Goal: Communication & Community: Answer question/provide support

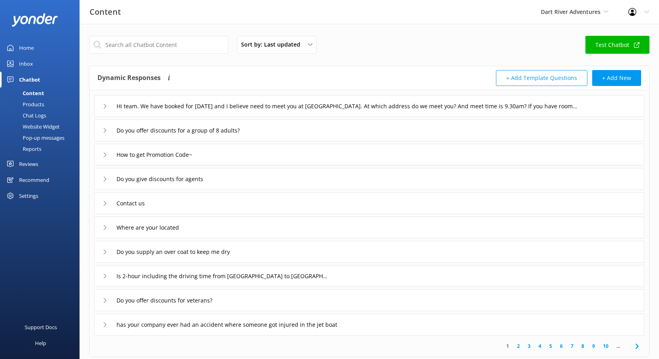
click at [30, 160] on div "Reviews" at bounding box center [28, 164] width 19 height 16
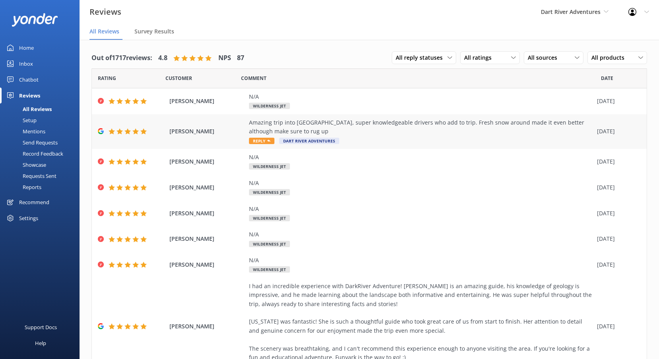
click at [269, 140] on icon at bounding box center [268, 140] width 3 height 3
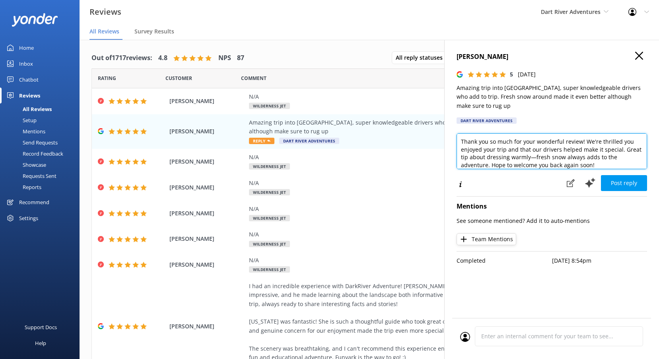
click at [533, 151] on textarea "Thank you so much for your wonderful review! We're thrilled you enjoyed your tr…" at bounding box center [552, 151] width 190 height 36
click at [604, 157] on textarea "Thank you so much for your wonderful review! We're thrilled you enjoyed your tr…" at bounding box center [552, 151] width 190 height 36
drag, startPoint x: 603, startPoint y: 157, endPoint x: 620, endPoint y: 142, distance: 22.8
click at [620, 142] on textarea "Thank you so much for your wonderful review! We're thrilled you enjoyed your tr…" at bounding box center [552, 151] width 190 height 36
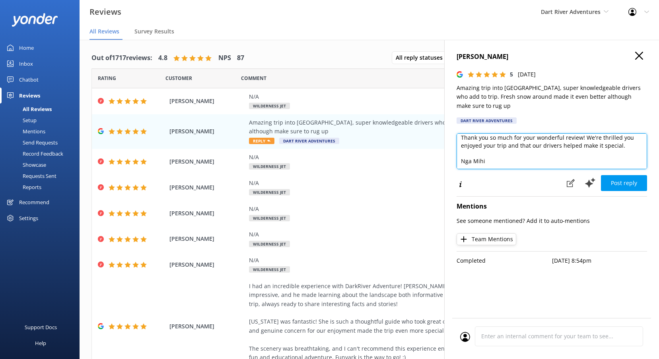
scroll to position [16, 0]
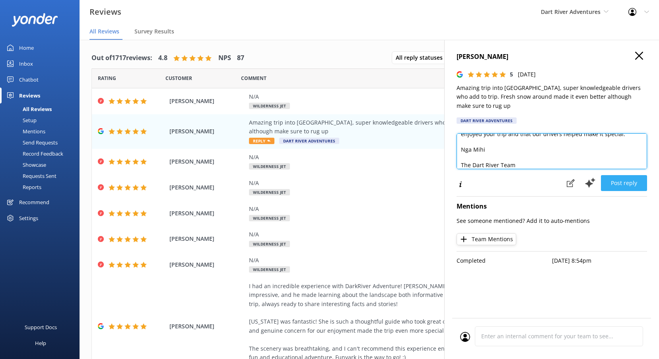
type textarea "Thank you so much for your wonderful review! We're thrilled you enjoyed your tr…"
click at [615, 175] on button "Post reply" at bounding box center [624, 183] width 46 height 16
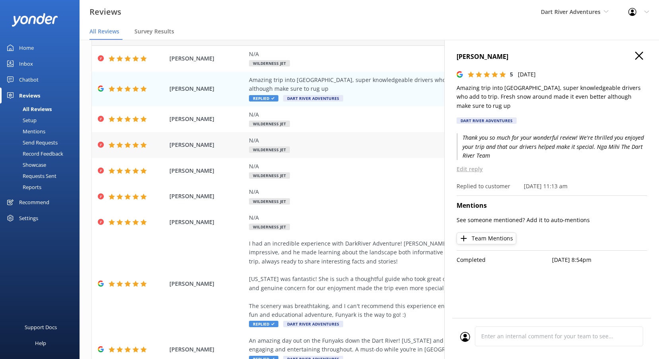
scroll to position [103, 0]
